Goal: Book appointment/travel/reservation

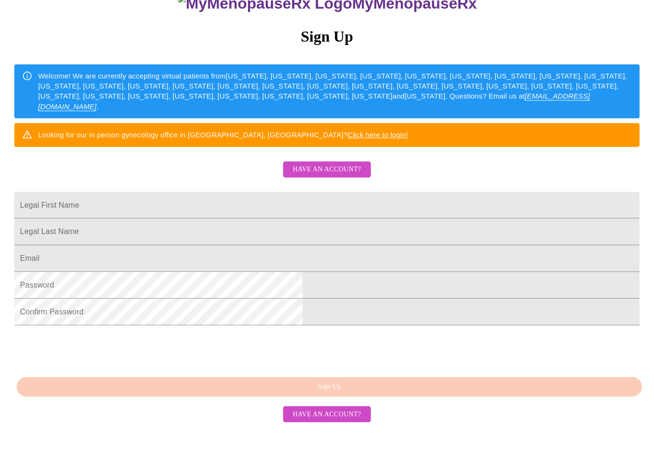
scroll to position [149, 0]
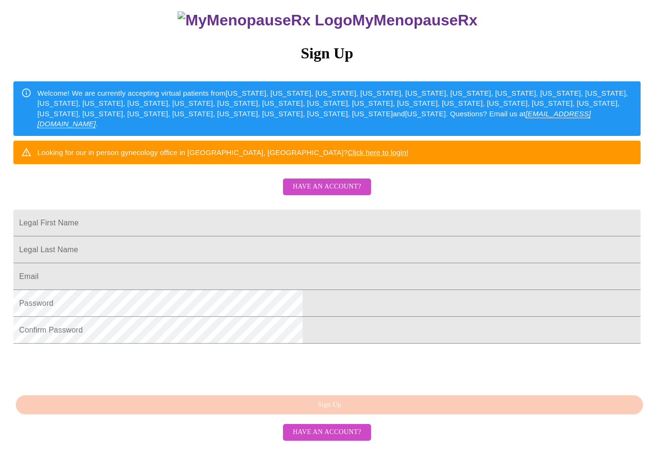
click at [281, 210] on input "Legal First Name" at bounding box center [326, 223] width 627 height 27
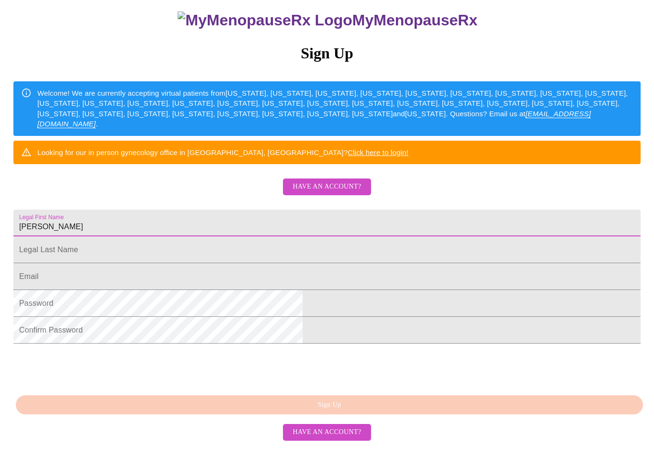
type input "[PERSON_NAME]"
click at [290, 211] on input "Legal First Name" at bounding box center [326, 223] width 627 height 27
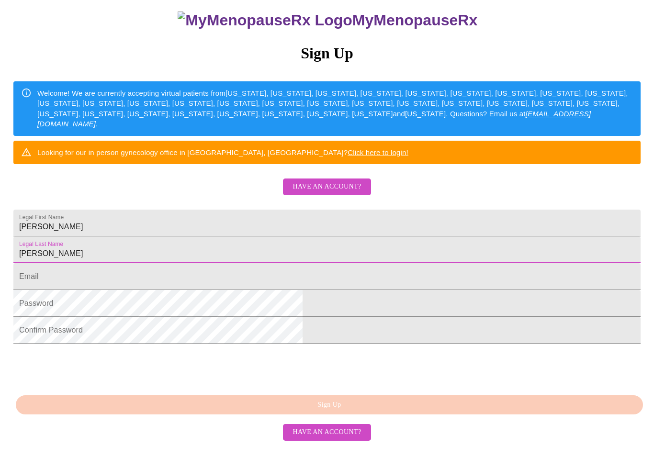
type input "[PERSON_NAME]"
click at [285, 263] on input "Legal First Name" at bounding box center [326, 276] width 627 height 27
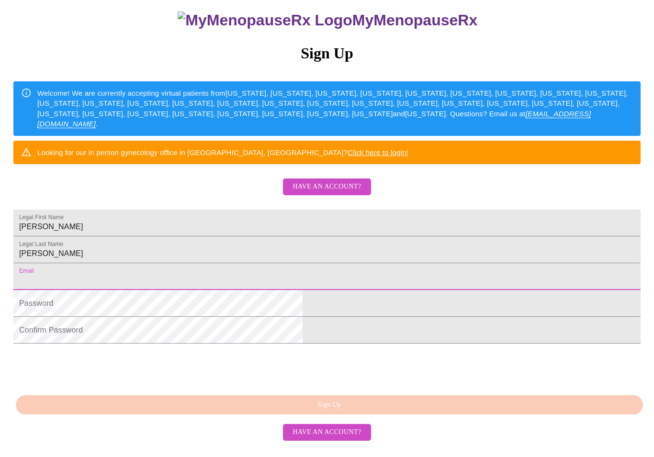
type input "[PERSON_NAME][EMAIL_ADDRESS][PERSON_NAME][DOMAIN_NAME]"
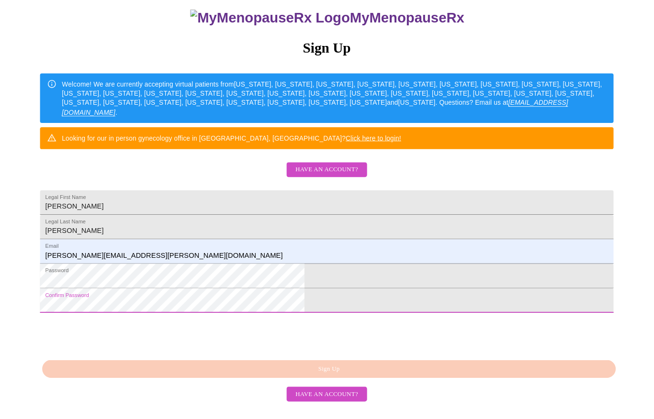
scroll to position [179, 0]
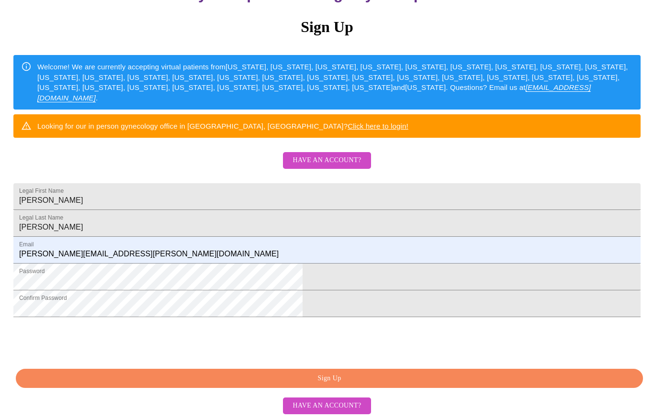
click at [361, 385] on span "Sign Up" at bounding box center [329, 379] width 605 height 12
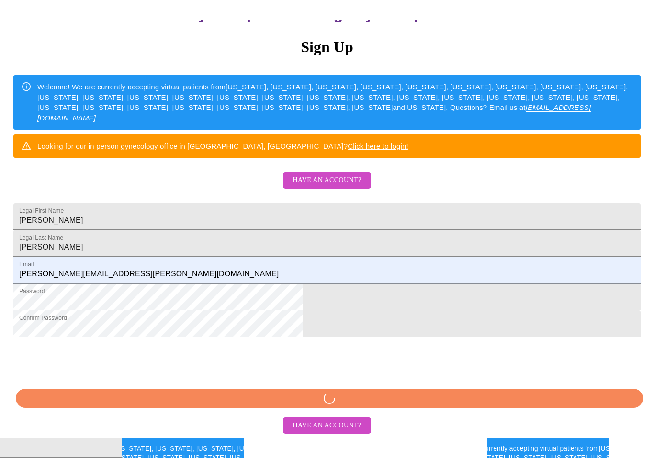
scroll to position [142, 0]
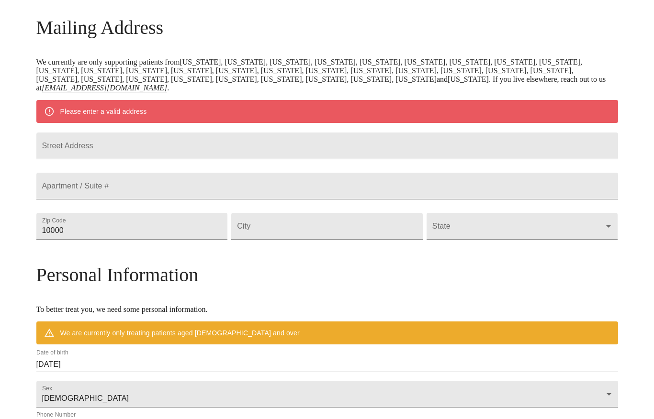
click at [213, 157] on input "Street Address" at bounding box center [326, 146] width 581 height 27
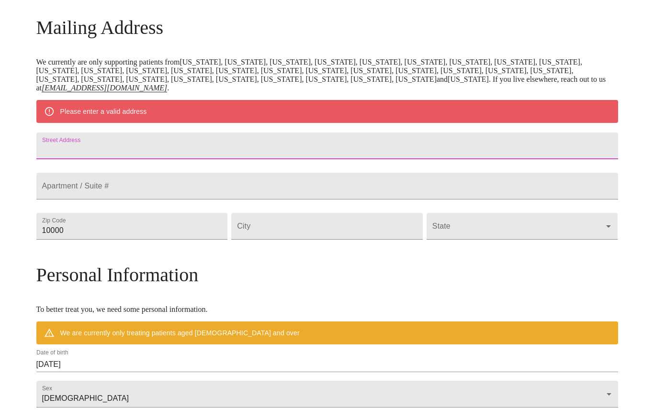
scroll to position [133, 0]
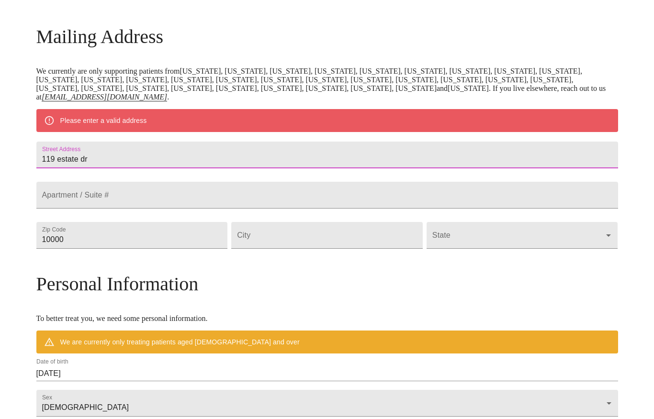
type input "119 estate dr"
click at [229, 168] on input "Street Address" at bounding box center [326, 155] width 581 height 27
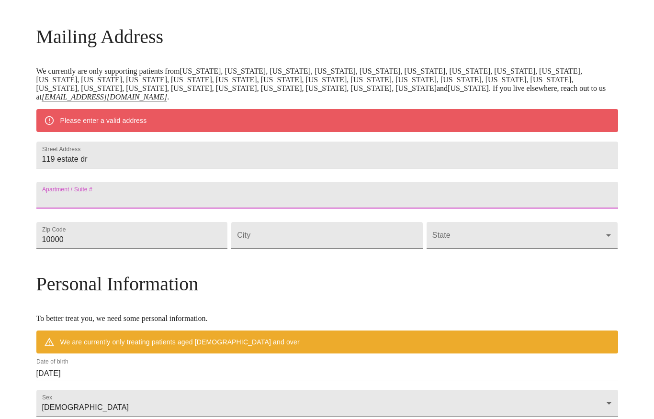
click at [207, 168] on input "119 estate dr" at bounding box center [326, 155] width 581 height 27
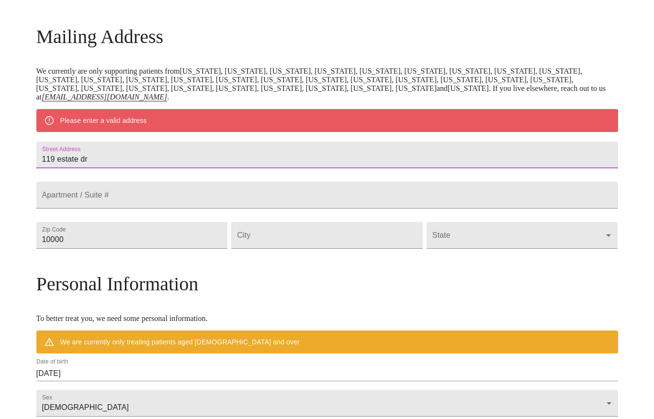
click at [225, 168] on input "Street Address" at bounding box center [326, 155] width 581 height 27
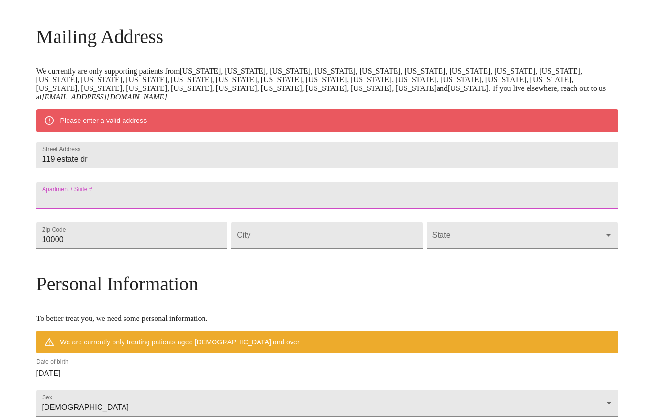
click at [190, 249] on input "10000" at bounding box center [131, 235] width 191 height 27
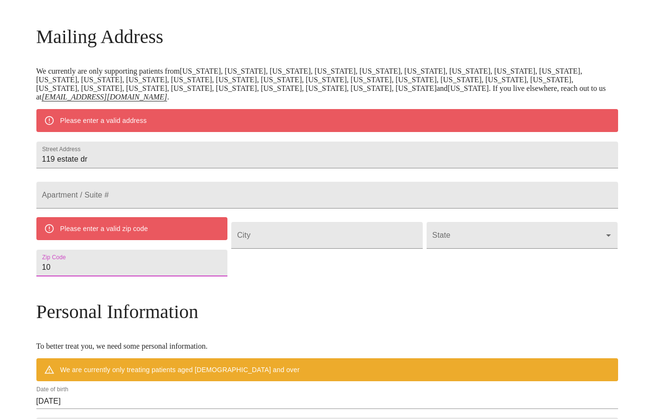
type input "1"
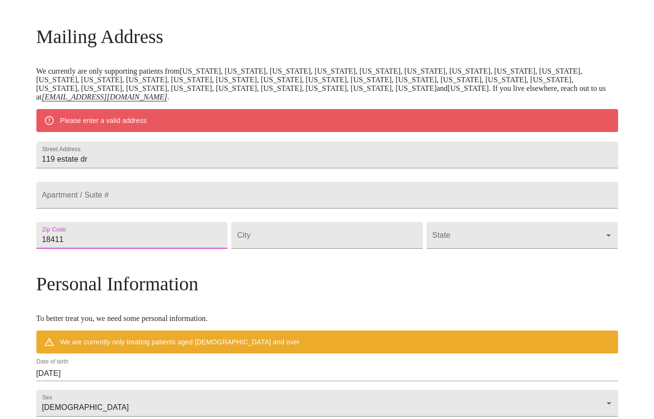
type input "18411"
click at [304, 249] on input "Street Address" at bounding box center [326, 235] width 191 height 27
type input "Clarks Summit"
click at [457, 258] on body "MyMenopauseRx Welcome to MyMenopauseRx Since it's your first time here, you'll …" at bounding box center [327, 248] width 646 height 755
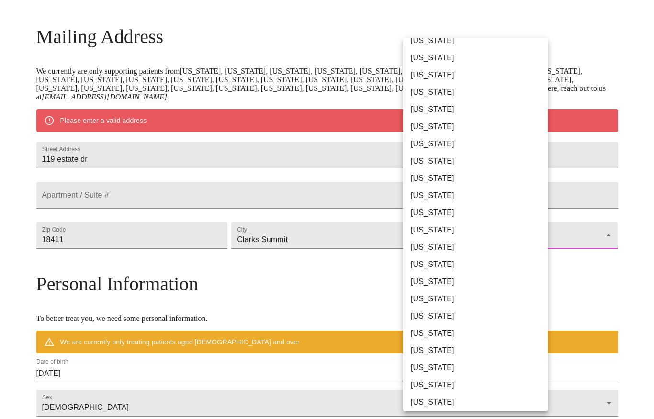
scroll to position [320, 0]
click at [456, 374] on li "[US_STATE]" at bounding box center [475, 367] width 145 height 17
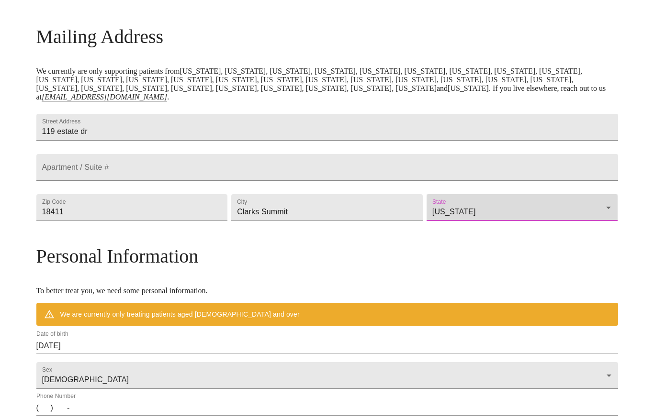
type input "[US_STATE]"
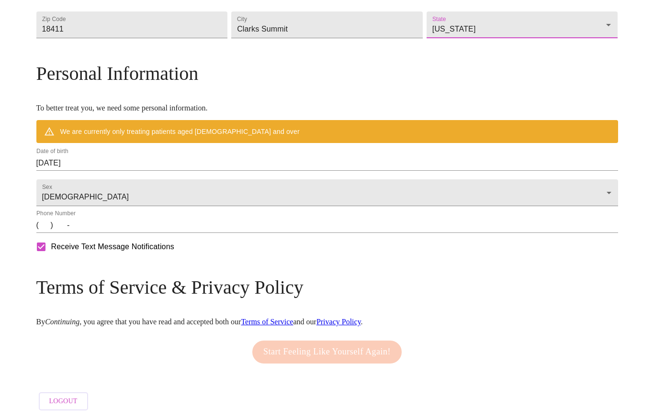
click at [450, 259] on div "Receive Text Message Notifications" at bounding box center [326, 247] width 585 height 24
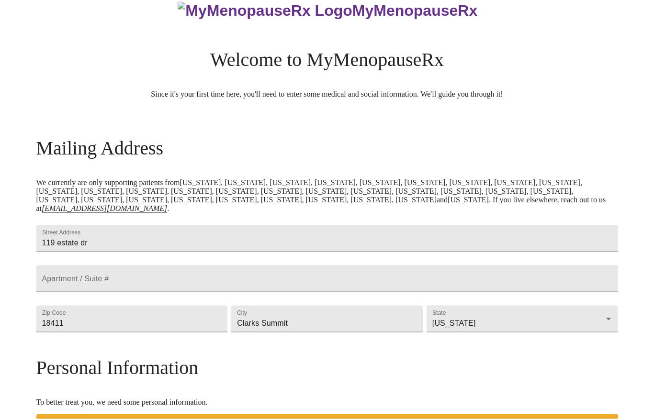
scroll to position [0, 0]
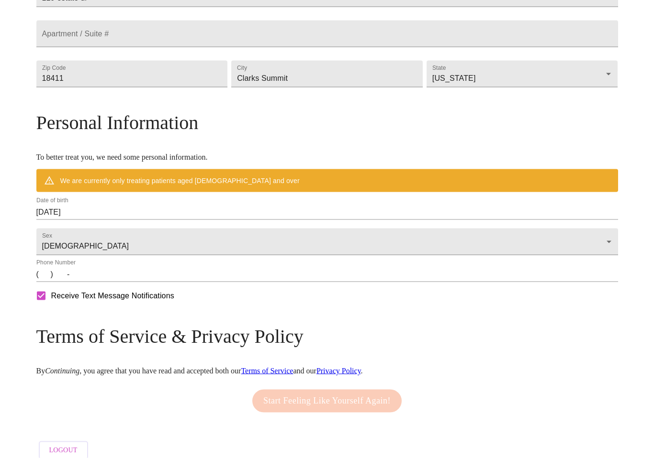
click at [118, 282] on input "(   )    -" at bounding box center [326, 274] width 581 height 15
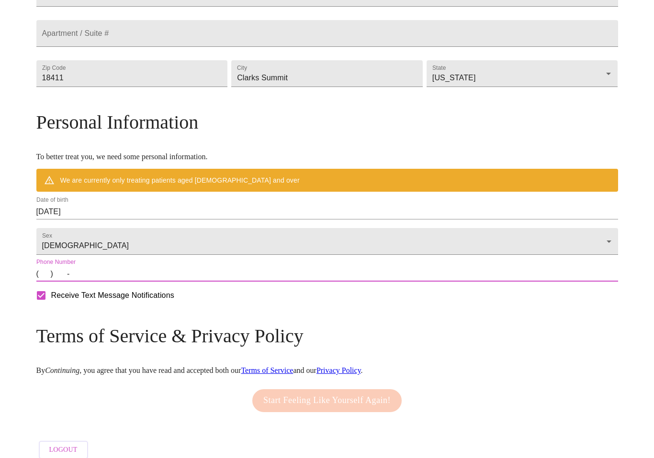
scroll to position [266, 0]
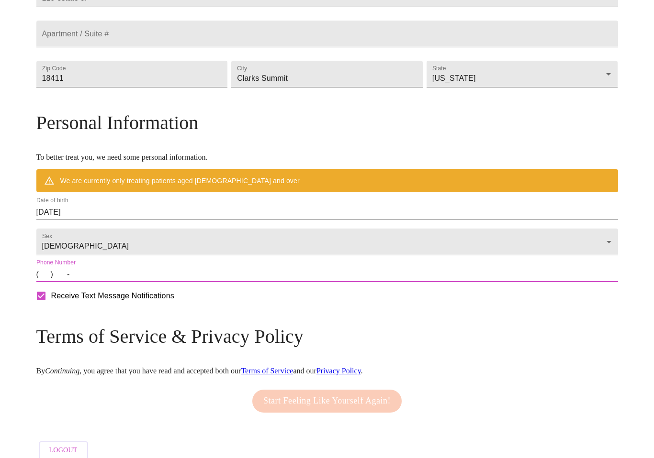
click at [110, 282] on input "(   )    -" at bounding box center [326, 274] width 581 height 15
type input "5704664828"
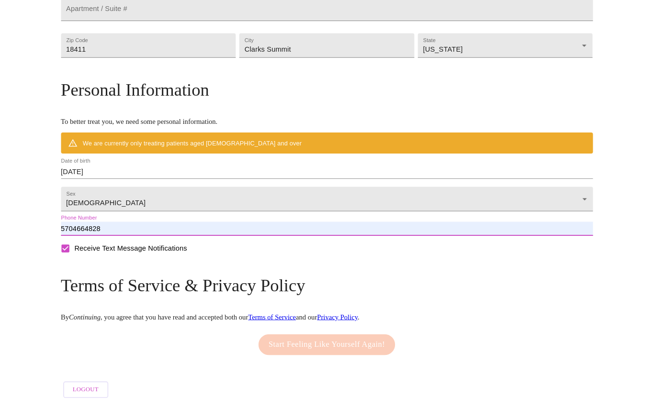
scroll to position [308, 0]
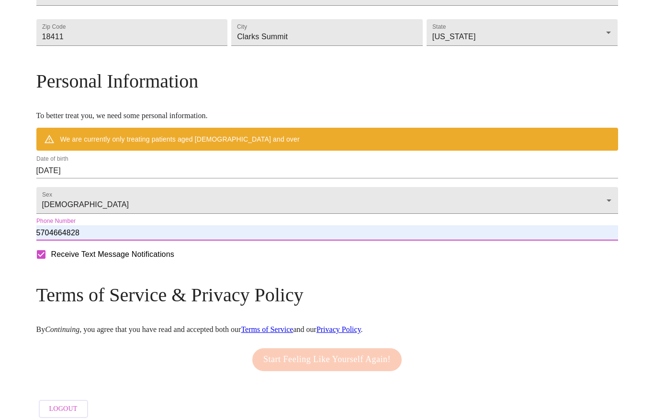
click at [51, 265] on input "Receive Text Message Notifications" at bounding box center [41, 255] width 20 height 20
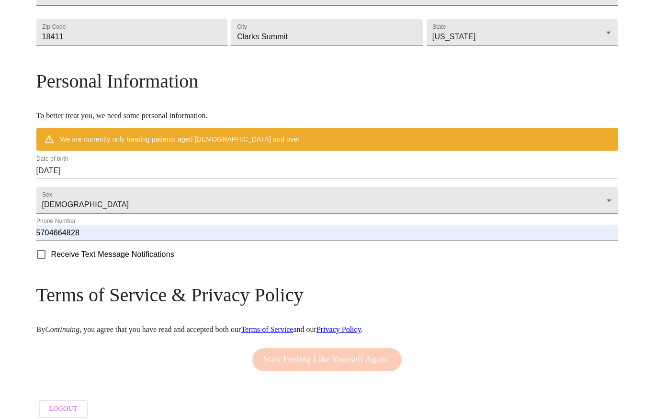
click at [51, 265] on input "Receive Text Message Notifications" at bounding box center [41, 255] width 20 height 20
checkbox input "true"
click at [182, 178] on input "[DATE]" at bounding box center [326, 170] width 581 height 15
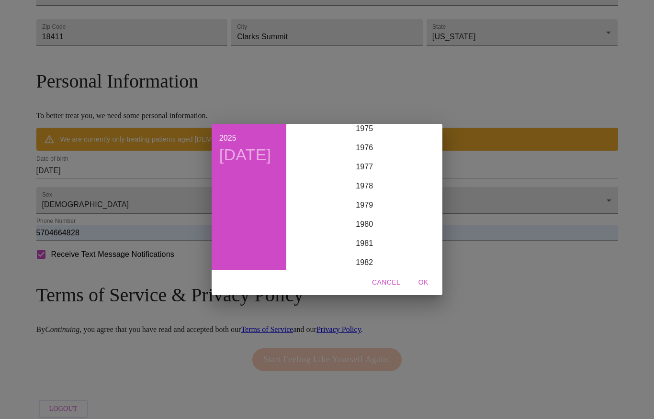
scroll to position [1461, 0]
click at [366, 150] on div "1976" at bounding box center [364, 148] width 148 height 19
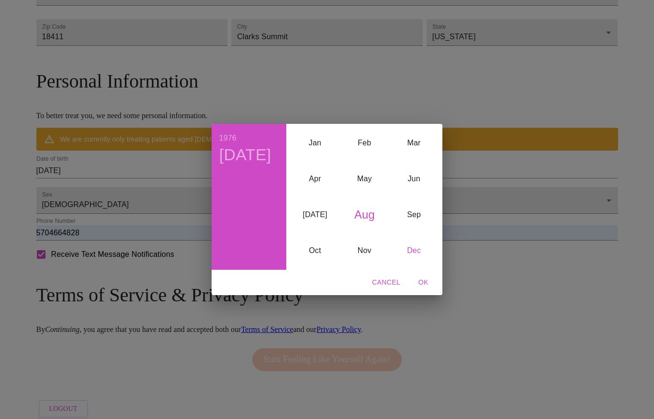
click at [413, 255] on div "Dec" at bounding box center [413, 251] width 49 height 36
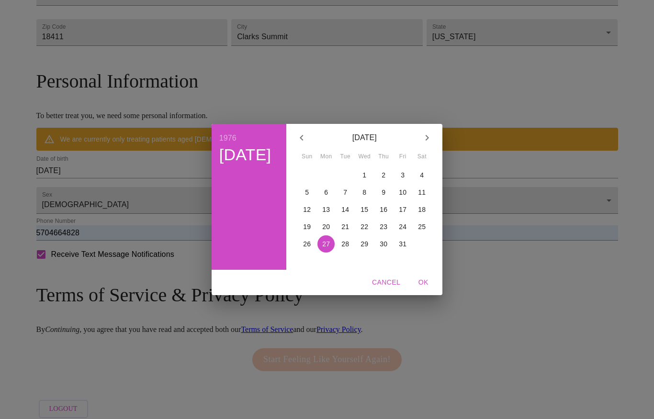
click at [342, 227] on p "21" at bounding box center [345, 227] width 8 height 10
click at [418, 282] on span "OK" at bounding box center [423, 283] width 23 height 12
type input "[DATE]"
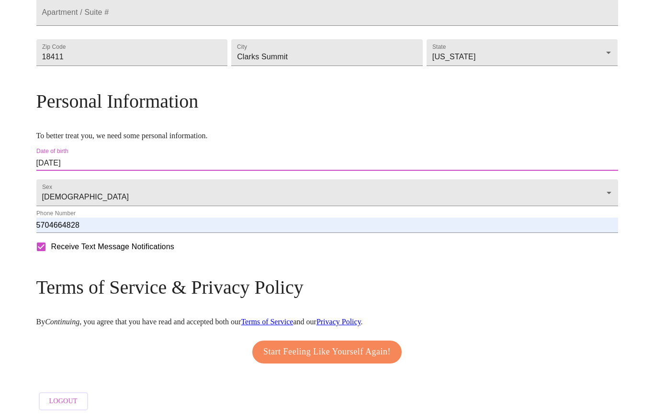
click at [352, 357] on span "Start Feeling Like Yourself Again!" at bounding box center [326, 352] width 127 height 15
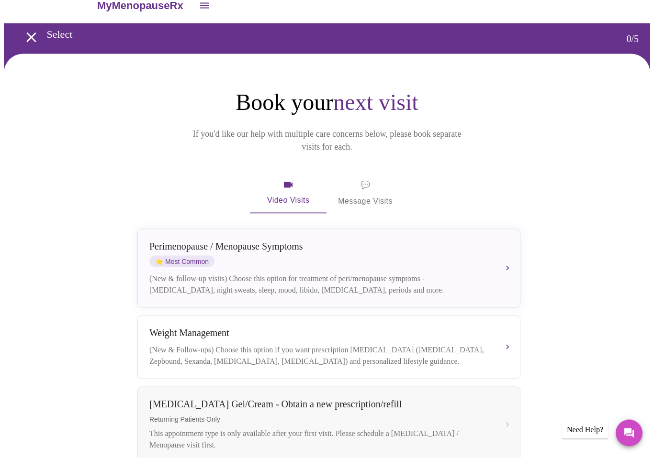
scroll to position [17, 0]
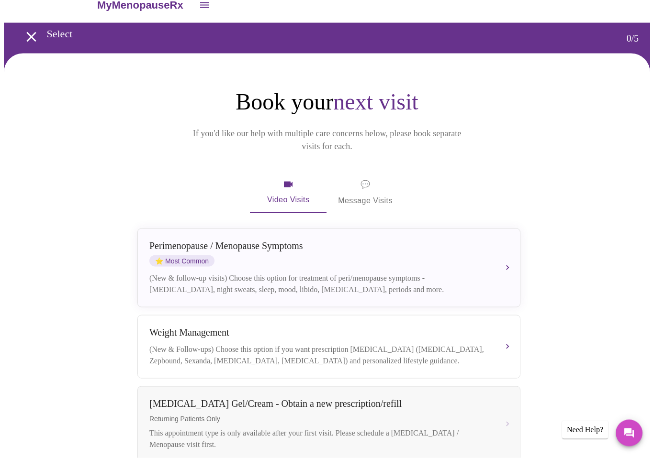
click at [371, 178] on span "💬 Message Visits" at bounding box center [365, 193] width 55 height 30
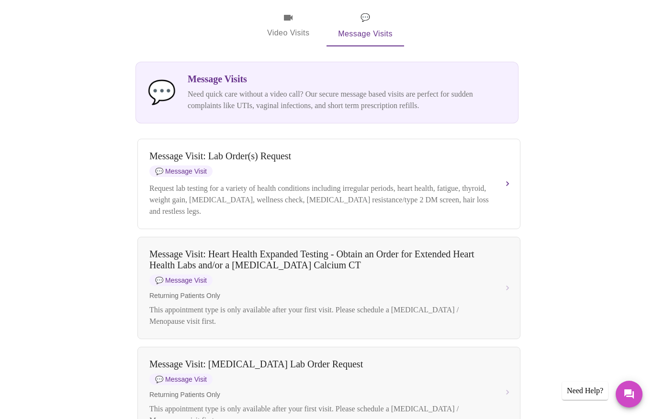
scroll to position [183, 0]
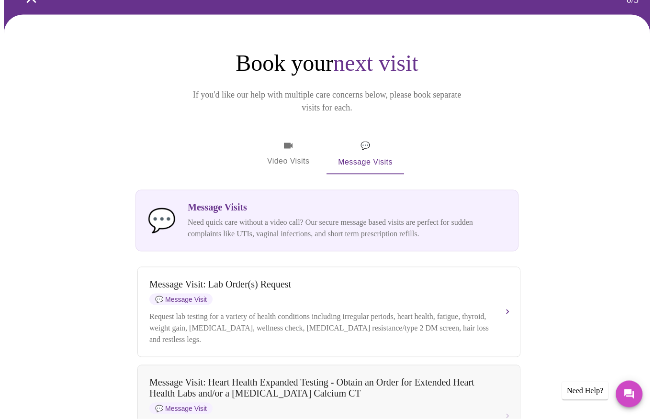
click at [284, 140] on span "Video Visits" at bounding box center [288, 154] width 54 height 28
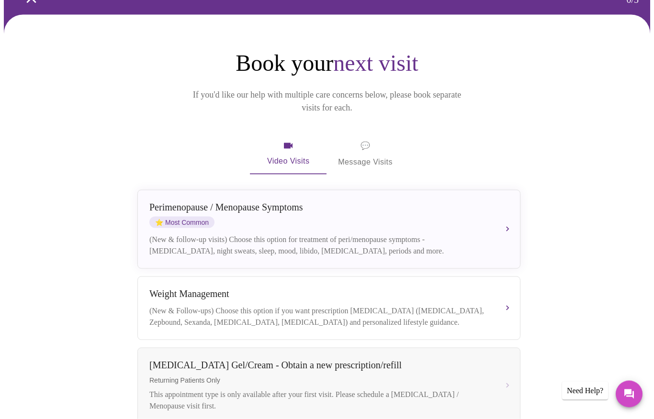
scroll to position [56, 0]
click at [434, 234] on div "(New & follow-up visits) Choose this option for treatment of peri/menopause sym…" at bounding box center [319, 245] width 340 height 23
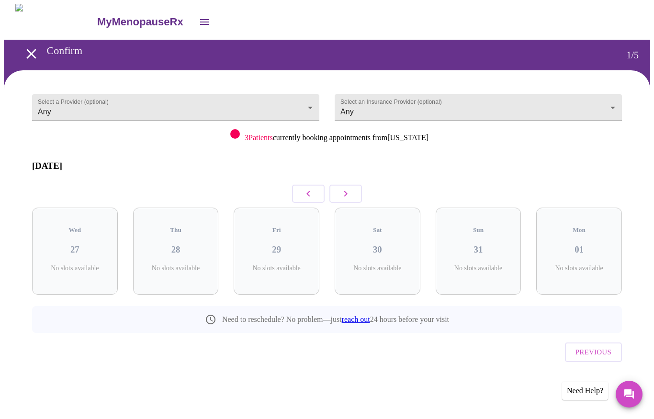
scroll to position [0, 0]
click at [181, 245] on h3 "28" at bounding box center [176, 250] width 70 height 11
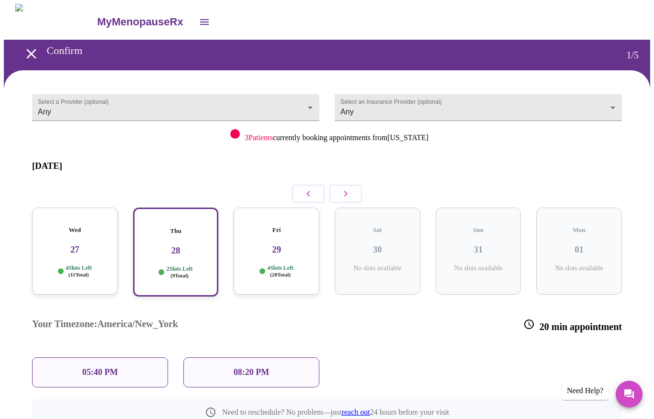
click at [93, 242] on div "Wed 27 4 Slots Left ( 11 Total)" at bounding box center [75, 251] width 86 height 87
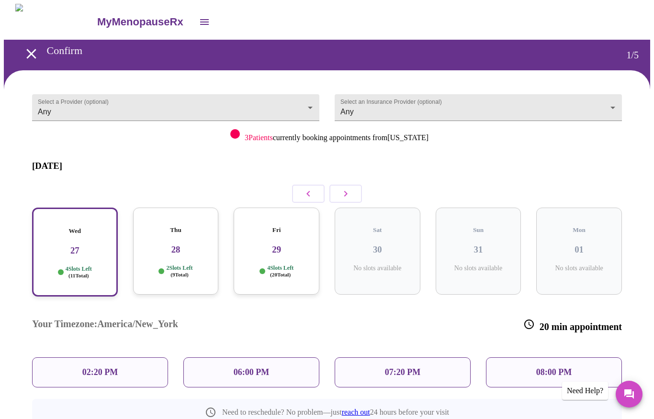
click at [280, 242] on div "Fri 29 4 Slots Left ( 20 Total)" at bounding box center [277, 251] width 86 height 87
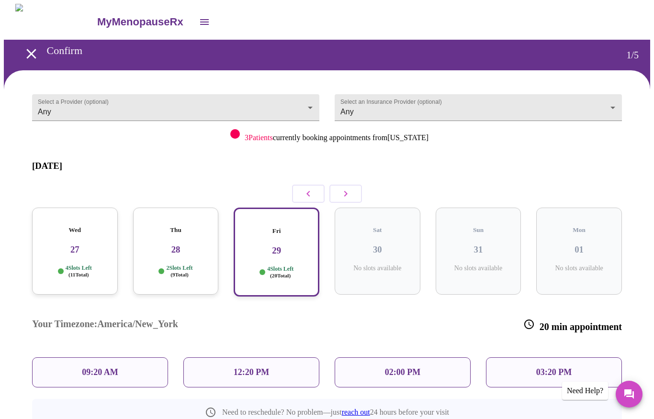
click at [134, 357] on div "09:20 AM" at bounding box center [100, 372] width 136 height 30
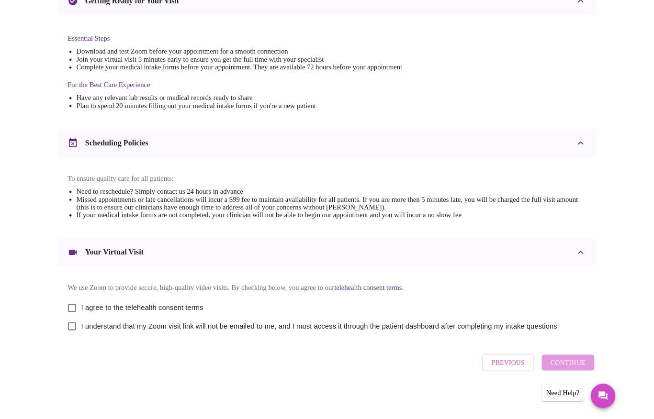
scroll to position [268, 0]
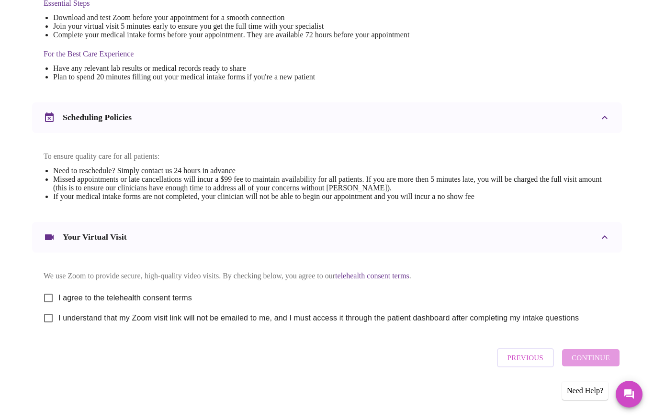
click at [49, 294] on input "I agree to the telehealth consent terms" at bounding box center [48, 298] width 20 height 20
checkbox input "true"
click at [57, 322] on input "I understand that my Zoom visit link will not be emailed to me, and I must acce…" at bounding box center [48, 318] width 20 height 20
checkbox input "true"
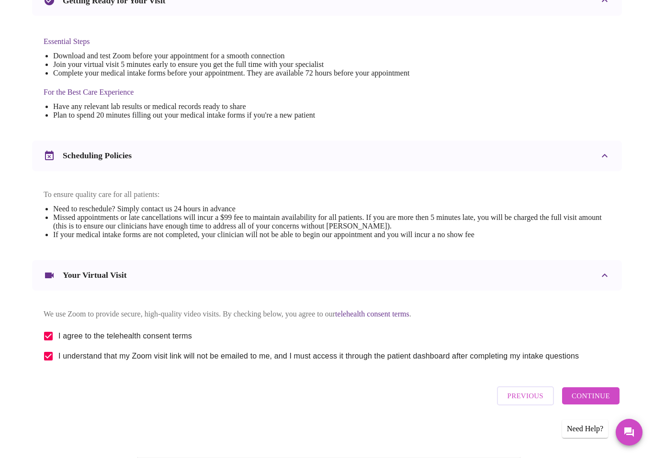
scroll to position [228, 0]
click at [594, 401] on span "Continue" at bounding box center [590, 397] width 38 height 12
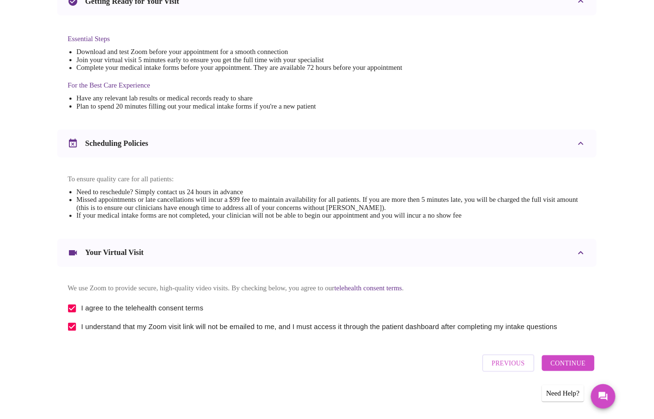
scroll to position [0, 0]
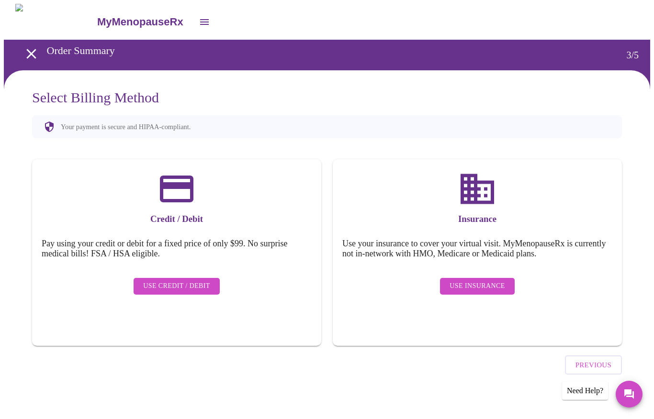
click at [489, 280] on span "Use Insurance" at bounding box center [476, 286] width 55 height 12
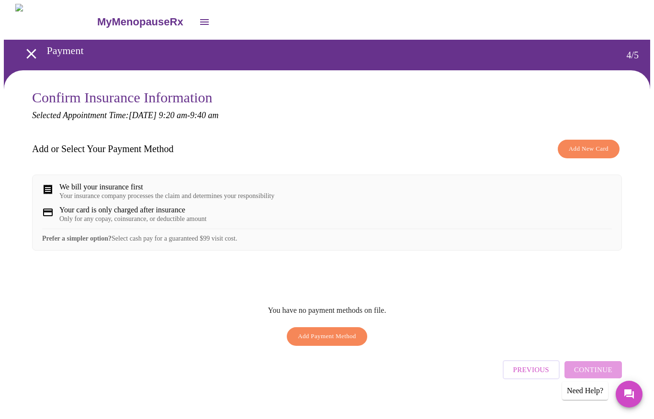
click at [583, 154] on button "Add New Card" at bounding box center [589, 149] width 62 height 19
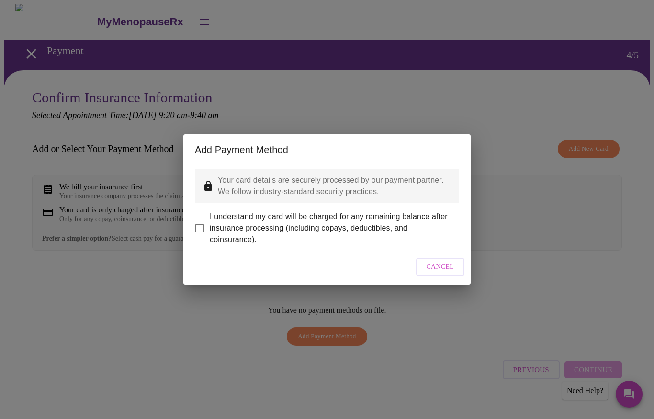
click at [199, 225] on input "I understand my card will be charged for any remaining balance after insurance …" at bounding box center [200, 228] width 20 height 20
checkbox input "true"
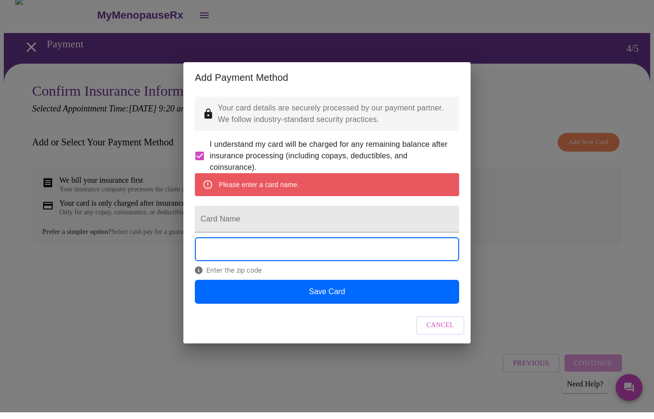
click at [343, 303] on button "Save Card" at bounding box center [327, 299] width 264 height 24
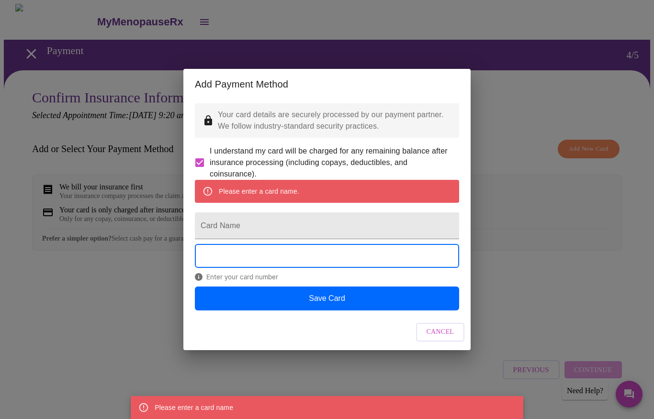
click at [297, 225] on input "Card Name" at bounding box center [327, 225] width 264 height 27
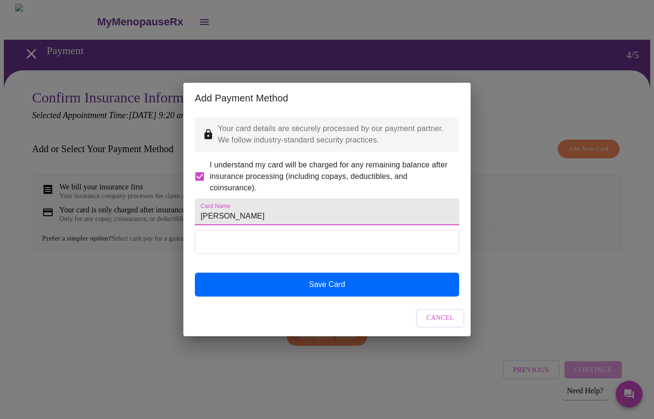
type input "[PERSON_NAME]"
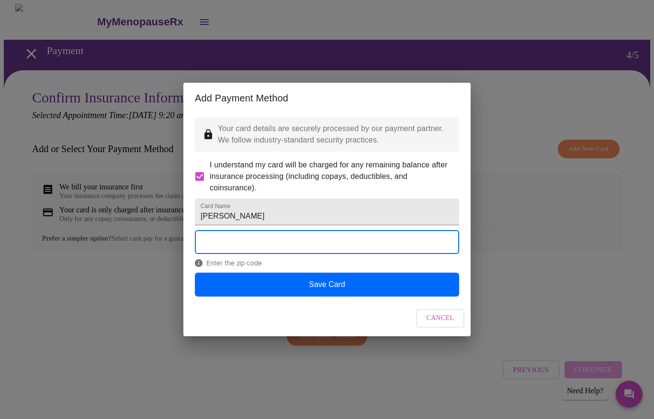
click at [349, 297] on button "Save Card" at bounding box center [327, 285] width 264 height 24
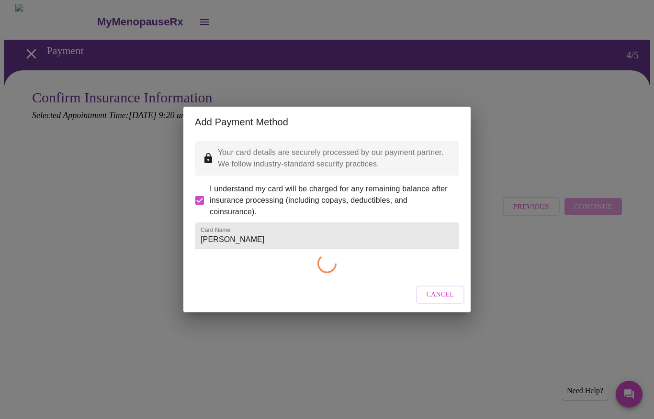
checkbox input "false"
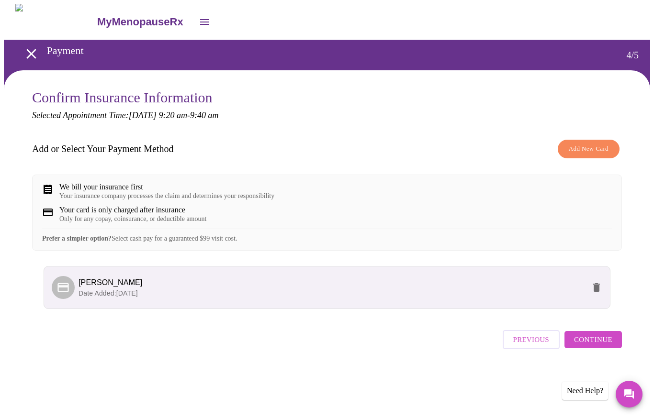
click at [603, 346] on span "Continue" at bounding box center [593, 340] width 38 height 12
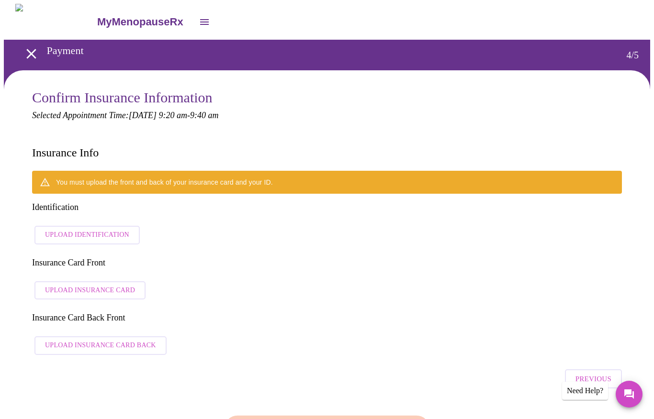
click at [109, 229] on span "Upload Identification" at bounding box center [87, 235] width 84 height 12
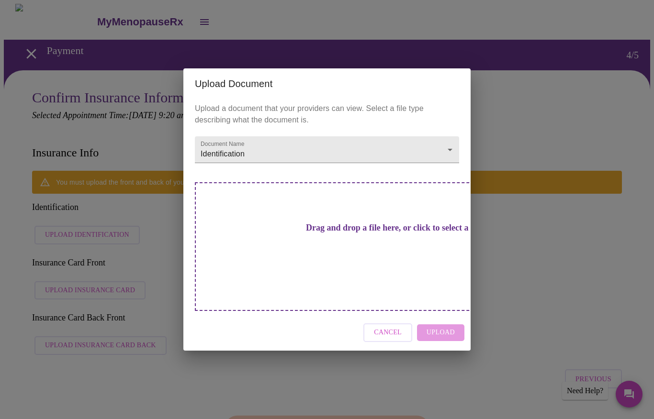
click at [437, 317] on div "Cancel Upload" at bounding box center [326, 333] width 287 height 36
click at [446, 319] on div "Cancel Upload" at bounding box center [326, 333] width 287 height 36
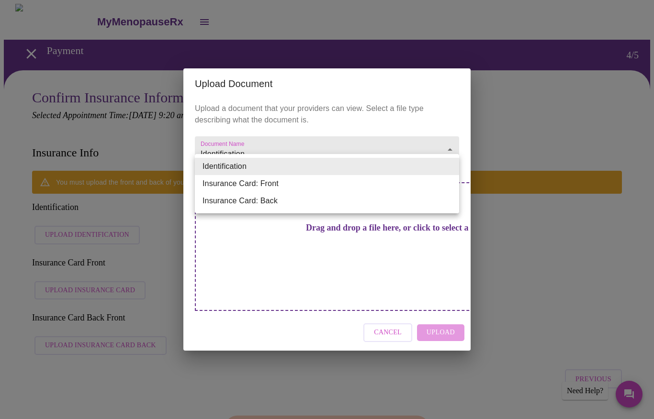
click at [263, 165] on li "Identification" at bounding box center [327, 166] width 264 height 17
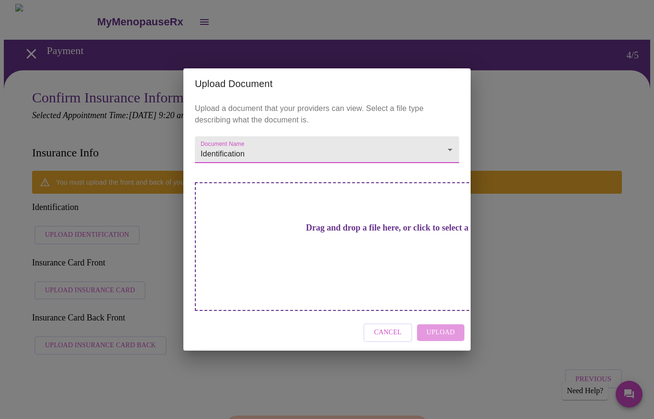
click at [445, 316] on div "Cancel Upload" at bounding box center [326, 333] width 287 height 36
click at [441, 317] on div "Cancel Upload" at bounding box center [326, 333] width 287 height 36
click at [380, 254] on div "Drag and drop a file here, or click to select a file" at bounding box center [394, 246] width 398 height 129
click at [445, 315] on div "Cancel Upload" at bounding box center [326, 333] width 287 height 36
click at [361, 233] on h3 "Drag and drop a file here, or click to select a file" at bounding box center [394, 228] width 264 height 10
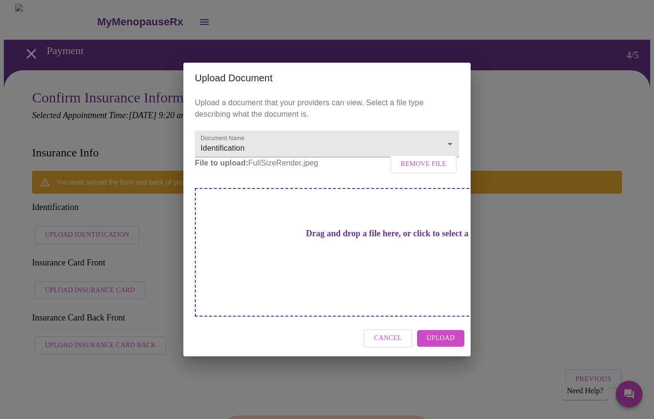
click at [449, 333] on span "Upload" at bounding box center [440, 339] width 28 height 12
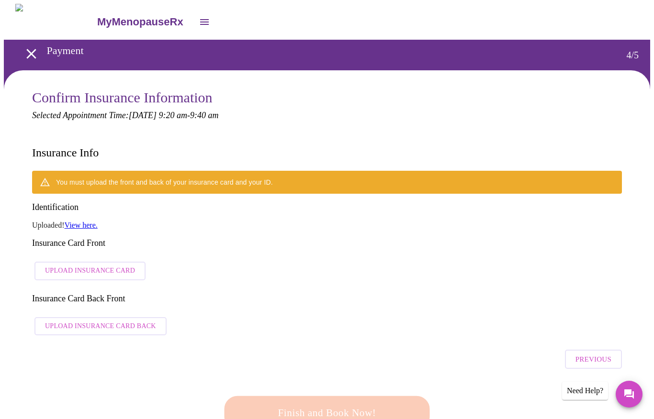
click at [106, 265] on span "Upload Insurance Card" at bounding box center [90, 271] width 90 height 12
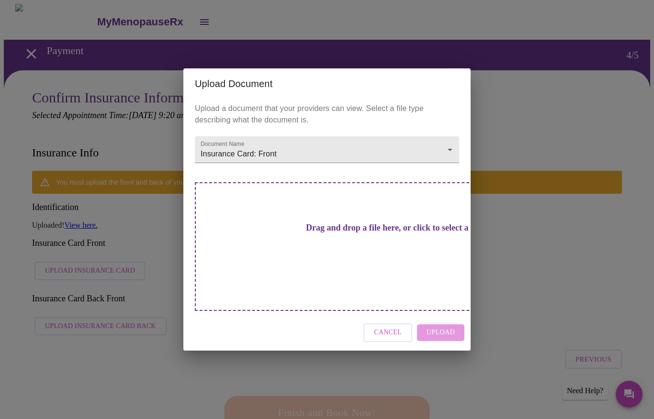
click at [390, 252] on div "Drag and drop a file here, or click to select a file" at bounding box center [394, 246] width 398 height 129
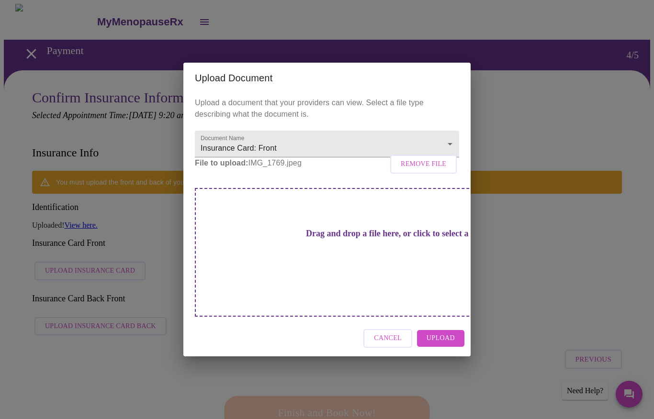
click at [446, 333] on span "Upload" at bounding box center [440, 339] width 28 height 12
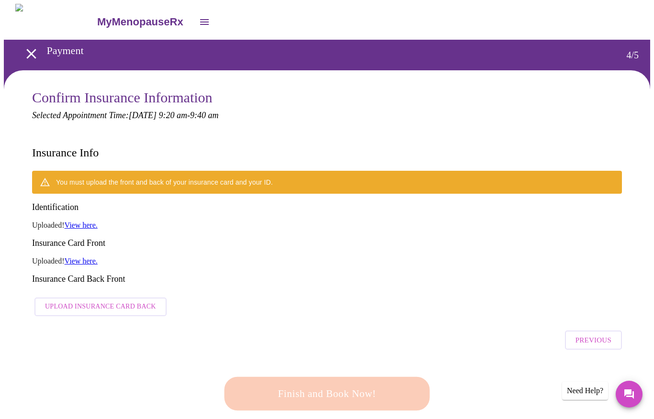
click at [117, 301] on span "Upload Insurance Card Back" at bounding box center [100, 307] width 111 height 12
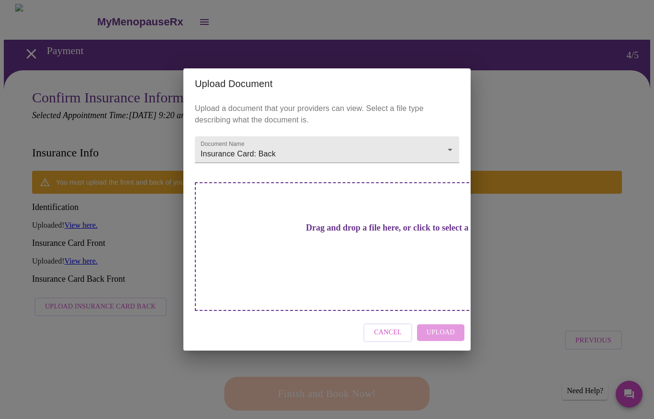
click at [445, 316] on div "Cancel Upload" at bounding box center [326, 333] width 287 height 36
click at [386, 263] on div "Drag and drop a file here, or click to select a file" at bounding box center [394, 246] width 398 height 129
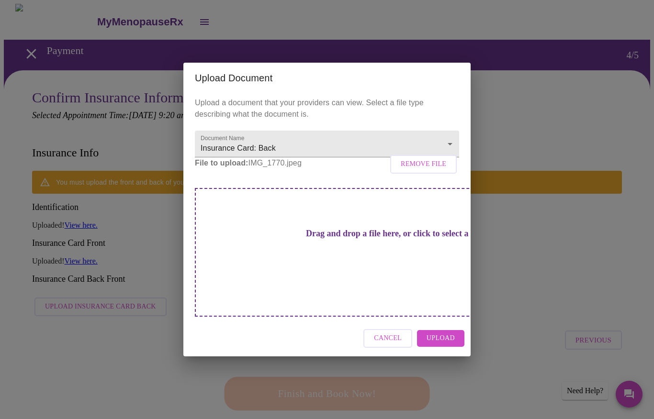
click at [444, 333] on span "Upload" at bounding box center [440, 339] width 28 height 12
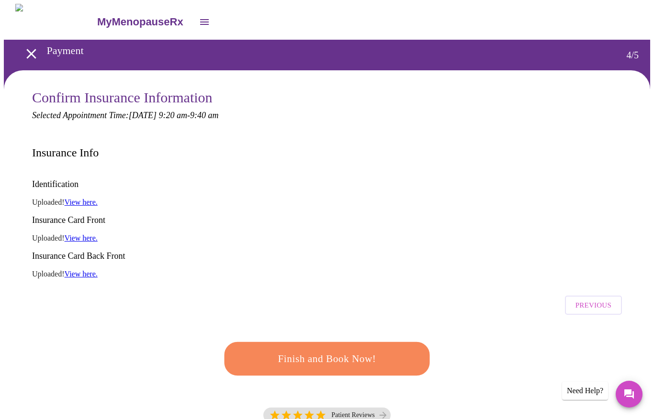
click at [372, 350] on span "Finish and Book Now!" at bounding box center [326, 359] width 177 height 18
